Goal: Task Accomplishment & Management: Use online tool/utility

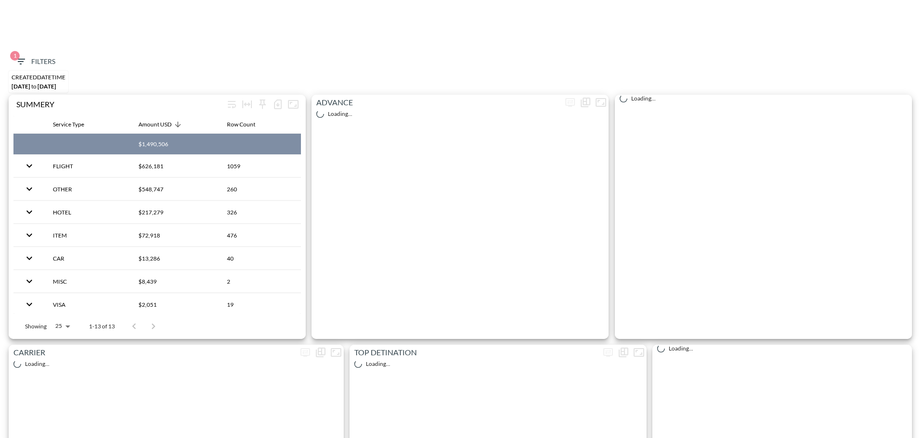
click at [28, 59] on span "1 Filters" at bounding box center [35, 62] width 40 height 12
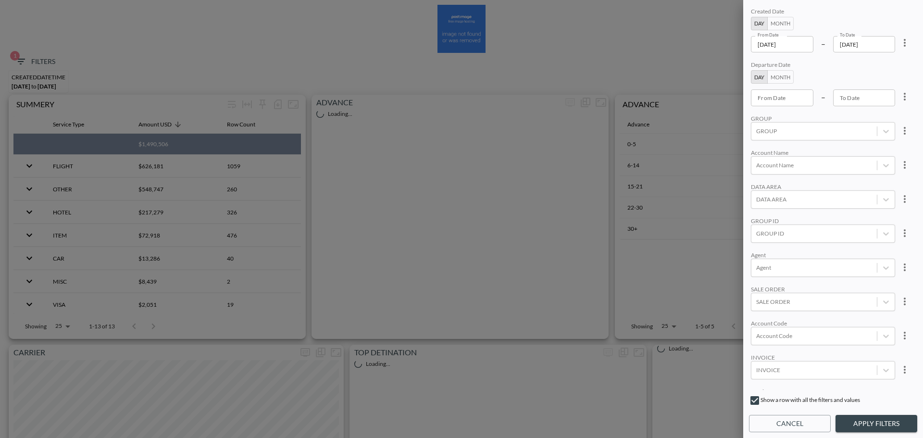
click at [905, 49] on button "more" at bounding box center [904, 42] width 19 height 19
click at [905, 44] on div at bounding box center [461, 219] width 923 height 438
click at [898, 40] on div at bounding box center [461, 219] width 923 height 438
click at [903, 41] on icon "more" at bounding box center [905, 43] width 12 height 12
click at [792, 44] on div at bounding box center [461, 219] width 923 height 438
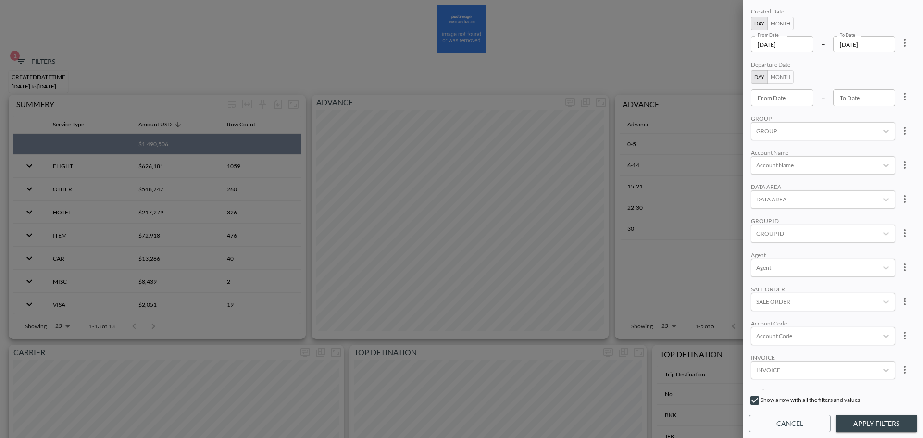
click at [800, 44] on input "[DATE]" at bounding box center [782, 44] width 62 height 16
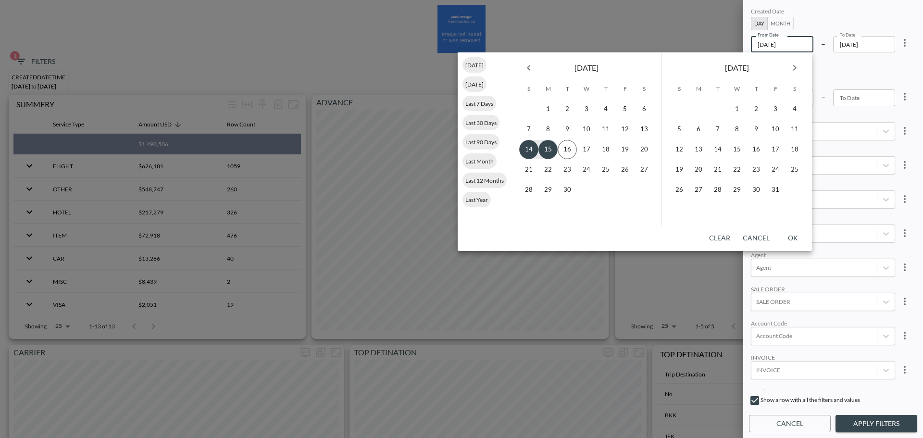
click at [525, 68] on icon "Previous month" at bounding box center [529, 68] width 12 height 12
click at [611, 167] on button "21" at bounding box center [605, 169] width 19 height 19
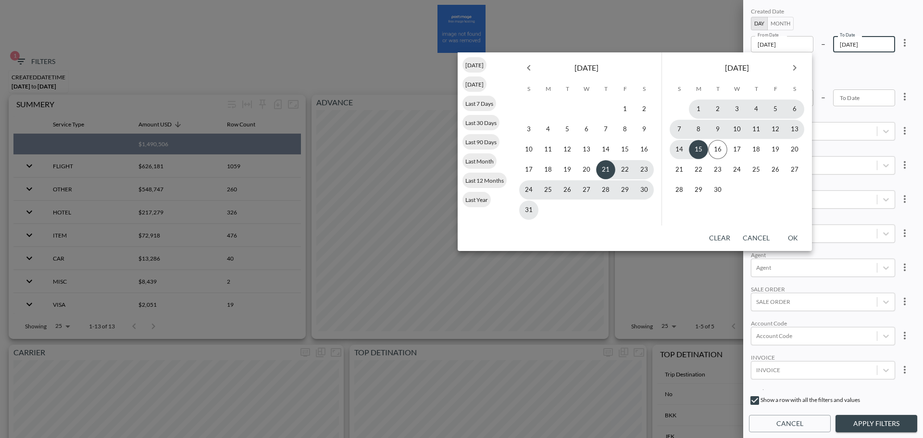
type input "[DATE]"
click at [701, 150] on button "15" at bounding box center [698, 149] width 19 height 19
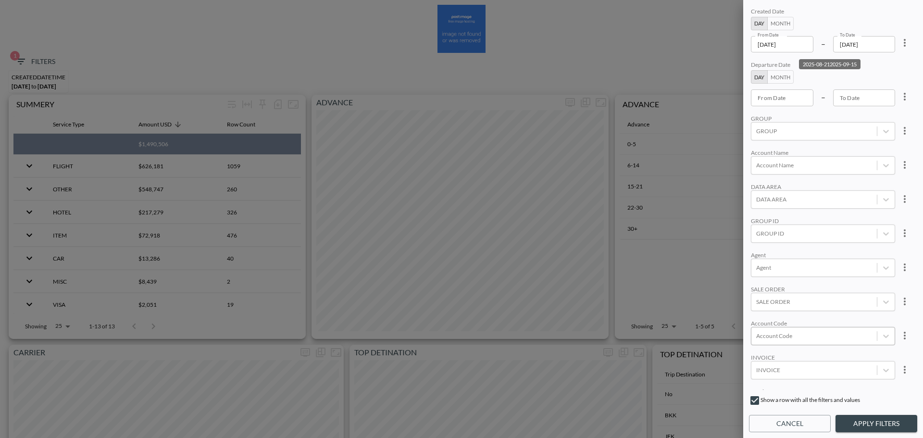
click at [788, 339] on div at bounding box center [814, 335] width 116 height 9
click at [759, 304] on input "IRIU" at bounding box center [758, 304] width 20 height 20
type input "IRIU"
click at [831, 250] on div "Created Date Day Month From Date [DATE] From Date – To Date [DATE] To Date Depa…" at bounding box center [833, 198] width 168 height 384
click at [863, 419] on button "Apply Filters" at bounding box center [876, 424] width 82 height 18
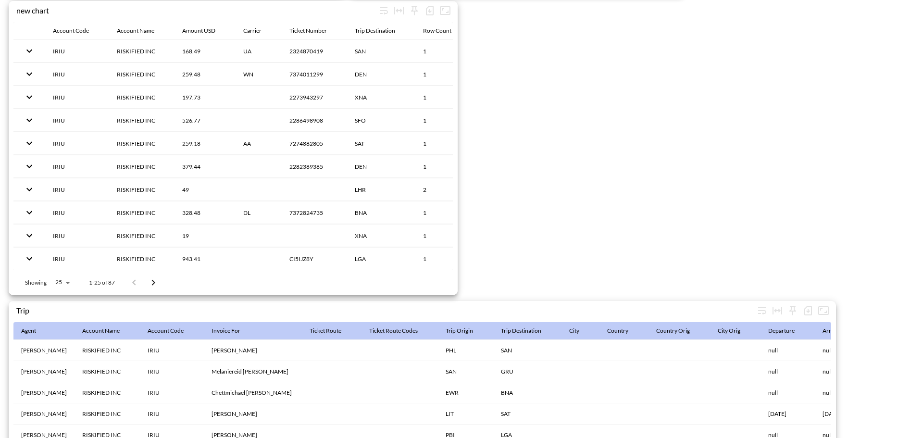
scroll to position [1485, 0]
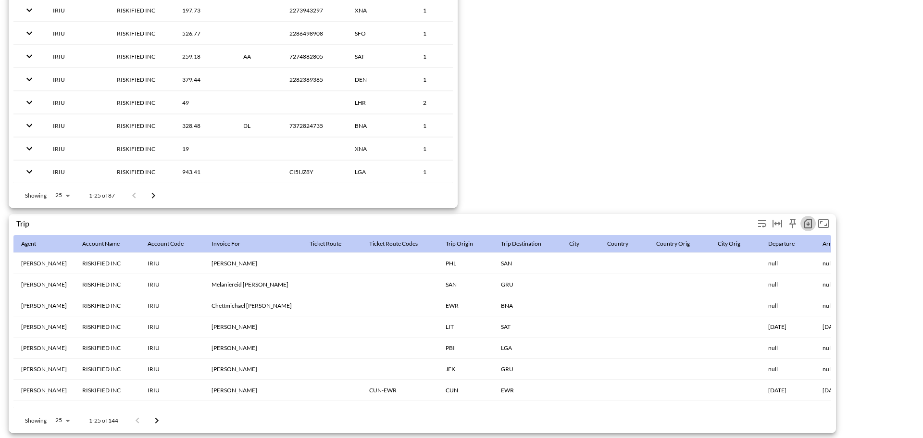
click at [808, 218] on icon "button" at bounding box center [808, 224] width 12 height 12
click at [765, 243] on li "Download CSV ( 144 Rows )" at bounding box center [755, 238] width 117 height 17
click at [804, 220] on icon "button" at bounding box center [808, 224] width 8 height 10
click at [732, 234] on li "Download CSV ( 144 Rows )" at bounding box center [755, 238] width 117 height 17
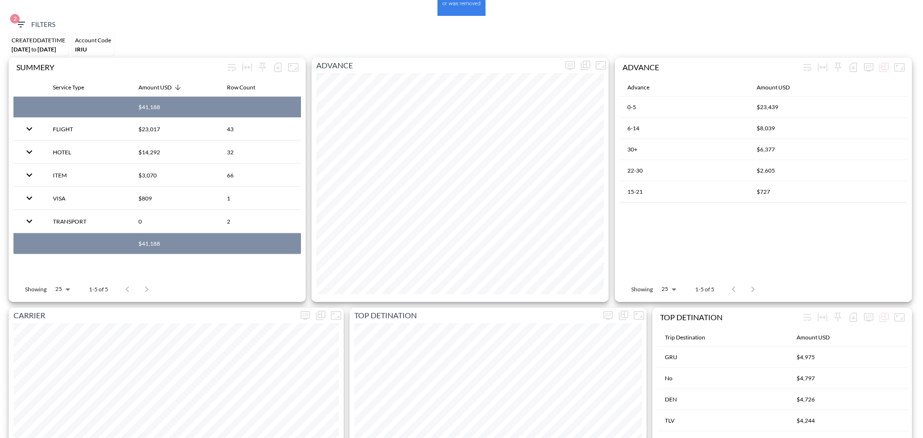
scroll to position [0, 0]
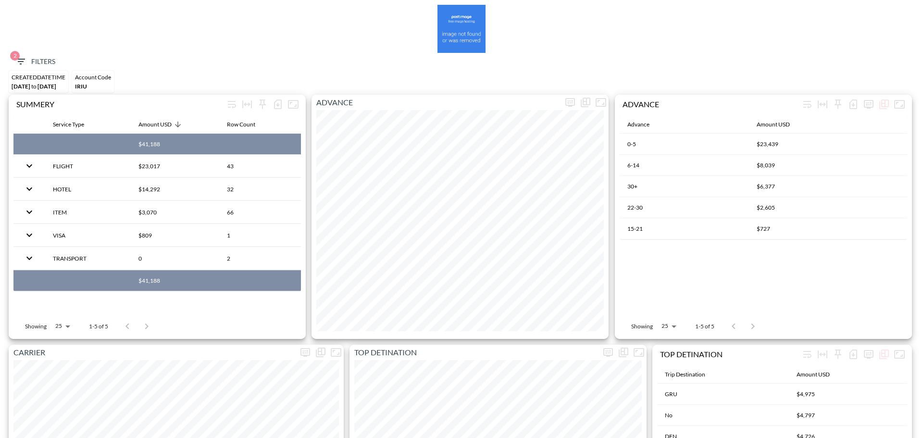
click at [44, 58] on span "2 Filters" at bounding box center [35, 62] width 40 height 12
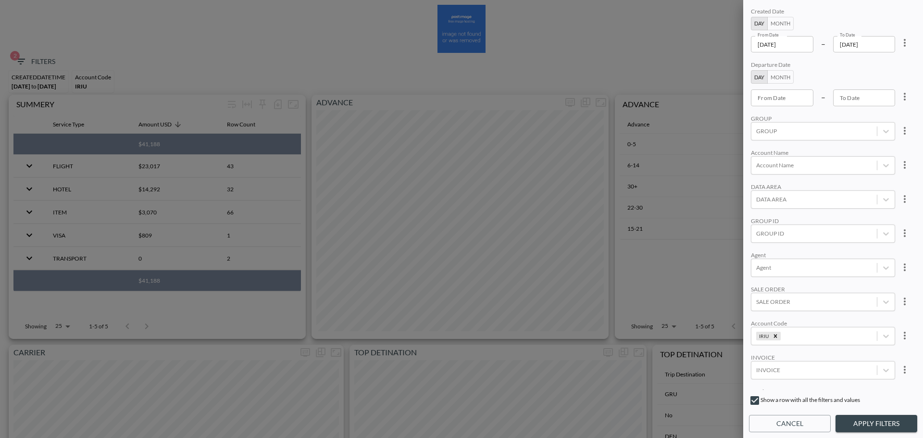
click at [899, 44] on icon "more" at bounding box center [905, 43] width 12 height 12
click at [883, 61] on li "Clear" at bounding box center [869, 64] width 87 height 17
click at [799, 43] on input "From Date" at bounding box center [782, 44] width 62 height 16
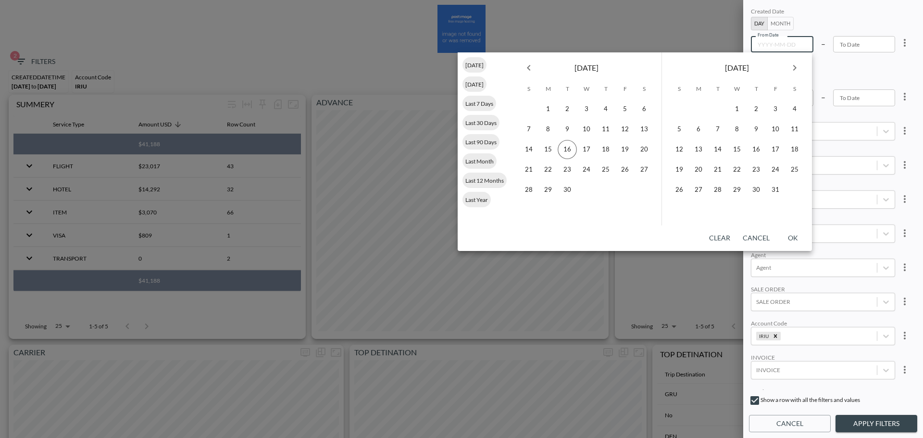
type input "YYYY-MM-DD"
click at [532, 72] on icon "Previous month" at bounding box center [529, 68] width 12 height 12
click at [571, 168] on button "19" at bounding box center [567, 169] width 19 height 19
type input "[DATE]"
click at [587, 170] on button "20" at bounding box center [586, 169] width 19 height 19
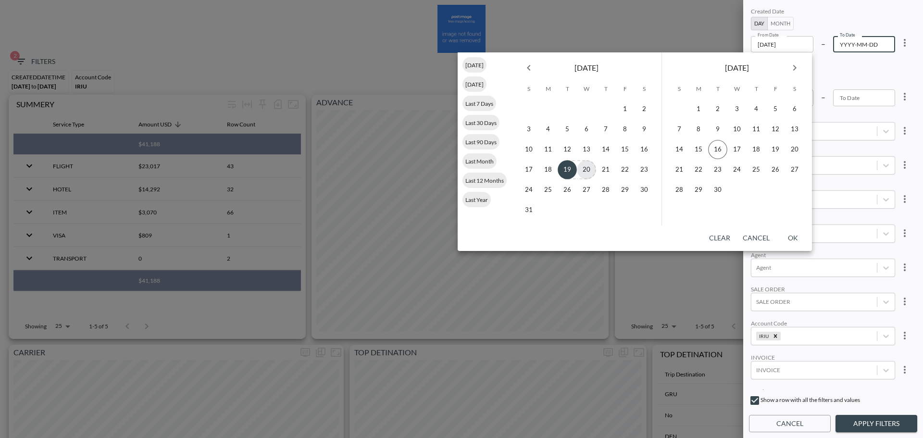
type input "[DATE]"
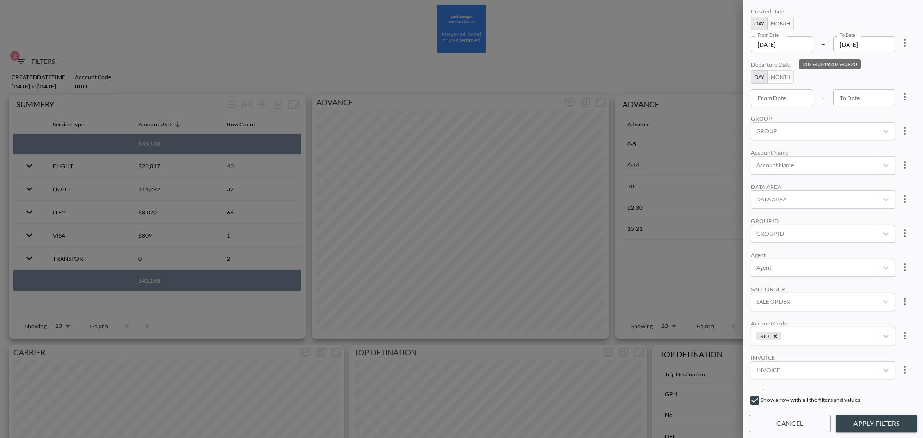
click at [868, 422] on button "Apply Filters" at bounding box center [876, 424] width 82 height 18
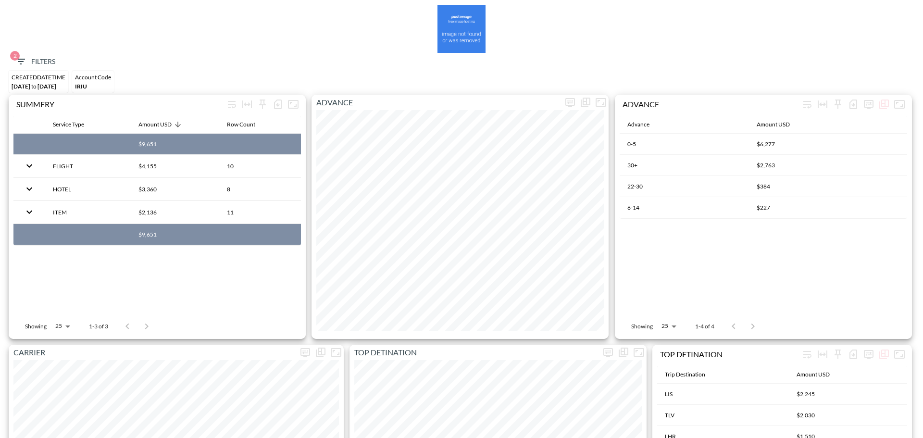
click at [22, 58] on icon "button" at bounding box center [21, 62] width 12 height 12
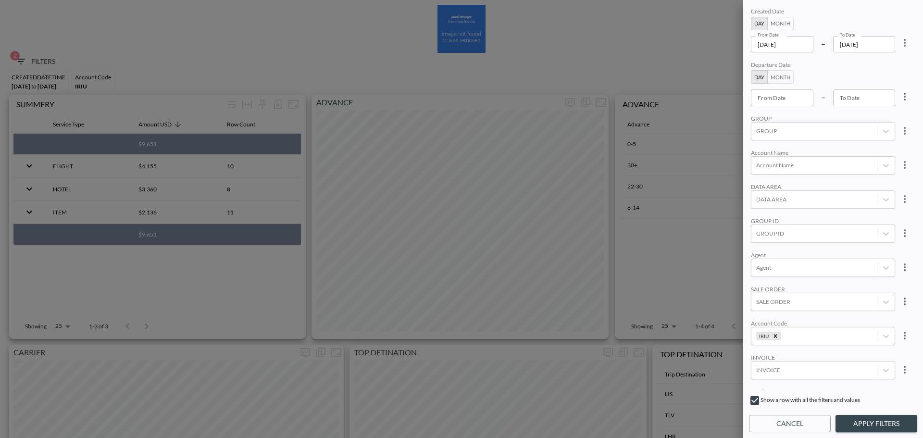
click at [807, 46] on input "[DATE]" at bounding box center [782, 44] width 62 height 16
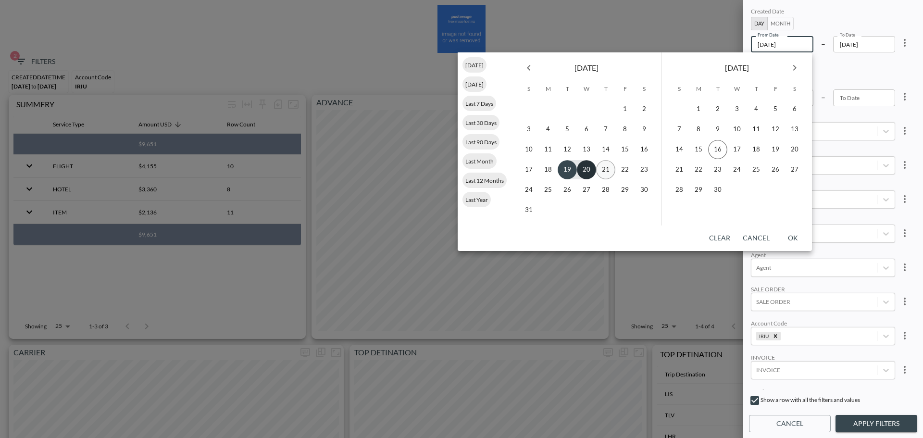
click at [588, 168] on button "20" at bounding box center [586, 169] width 19 height 19
type input "[DATE]"
click at [592, 169] on button "20" at bounding box center [586, 169] width 19 height 19
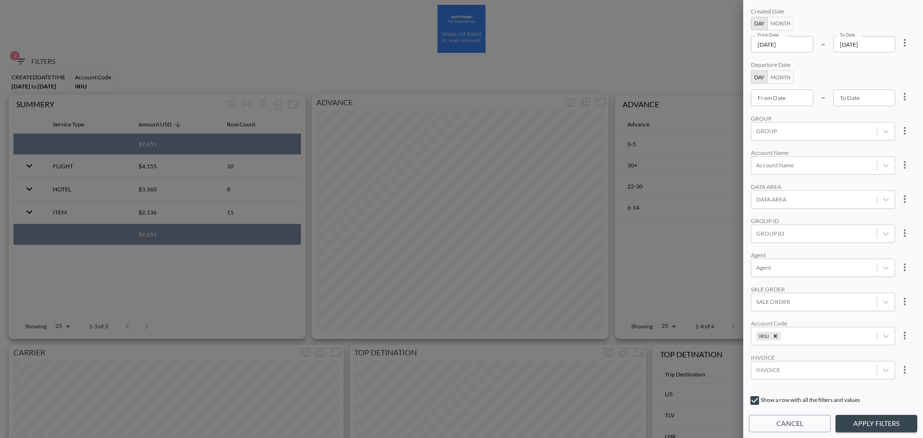
click at [880, 425] on button "Apply Filters" at bounding box center [876, 424] width 82 height 18
